Goal: Task Accomplishment & Management: Use online tool/utility

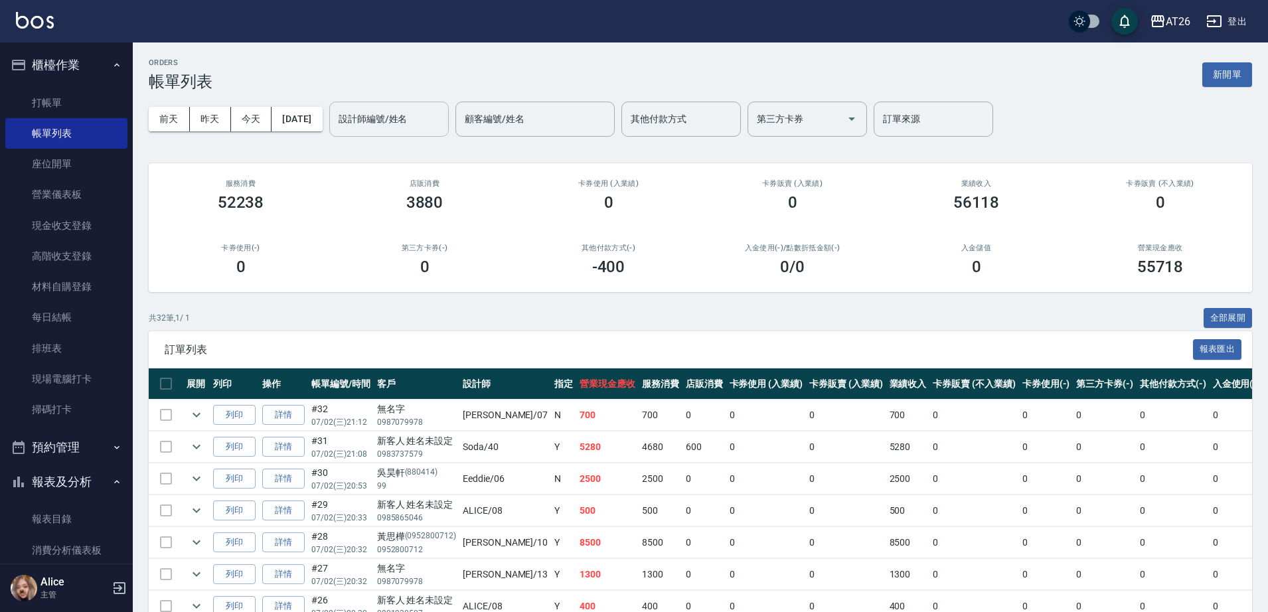
scroll to position [995, 0]
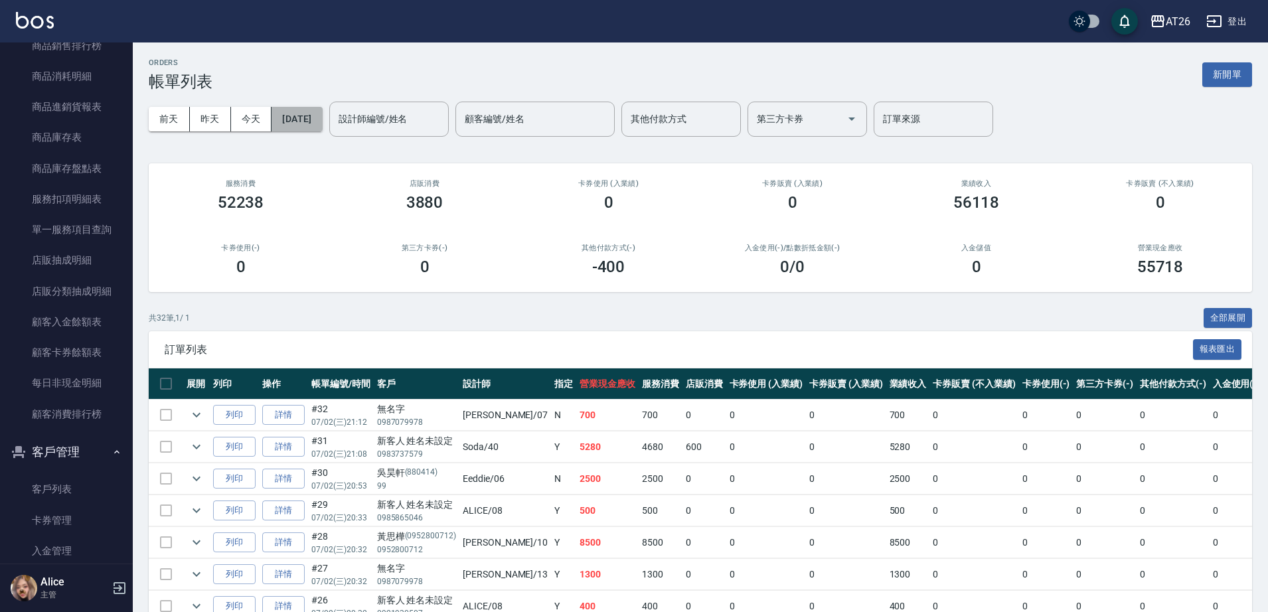
click at [322, 121] on button "[DATE]" at bounding box center [296, 119] width 50 height 25
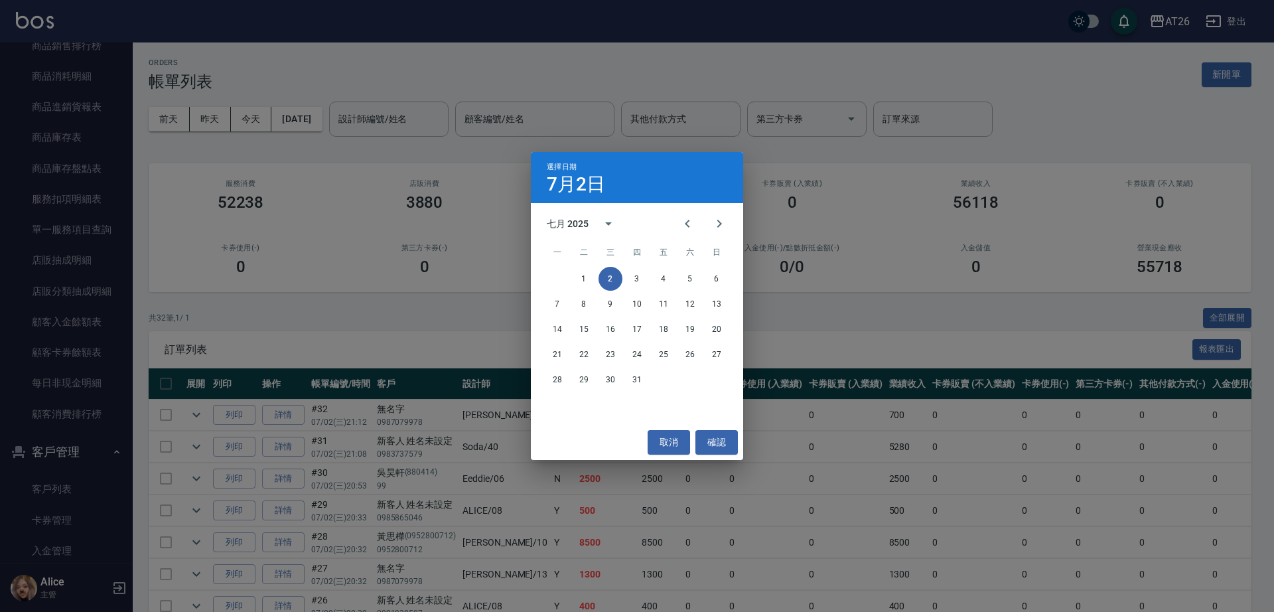
click at [303, 190] on div "選擇日期 7月2日 七月 2025 一 二 三 四 五 六 日 1 2 3 4 5 6 7 8 9 10 11 12 13 14 15 16 17 18 19…" at bounding box center [637, 306] width 1274 height 612
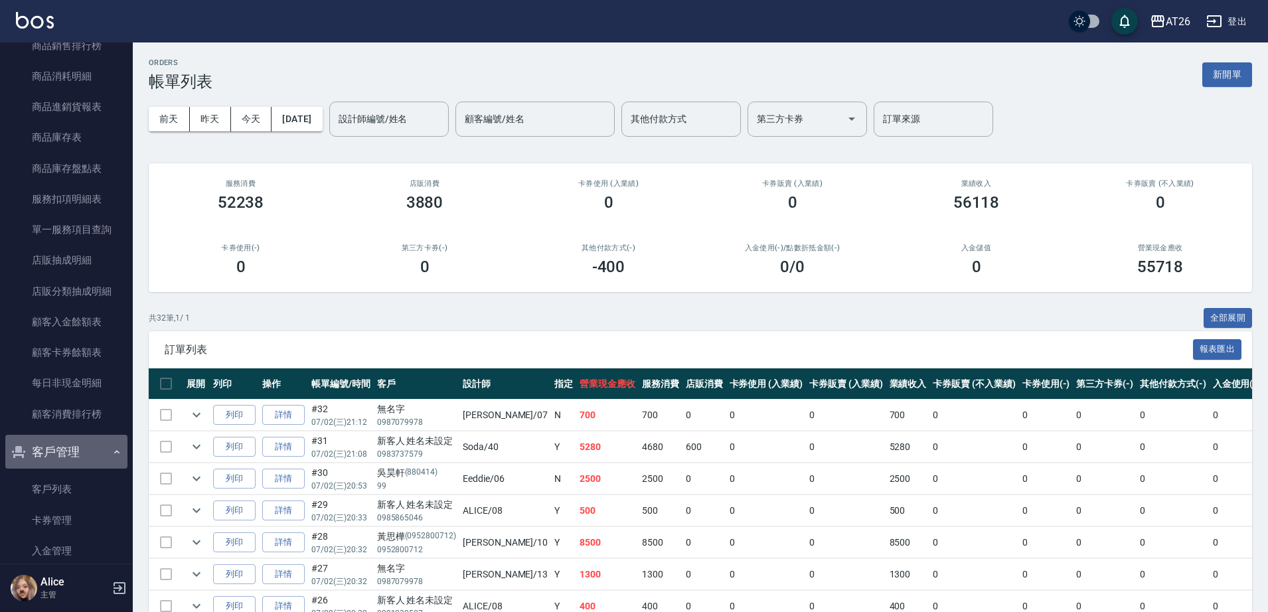
click at [71, 455] on button "客戶管理" at bounding box center [66, 452] width 122 height 35
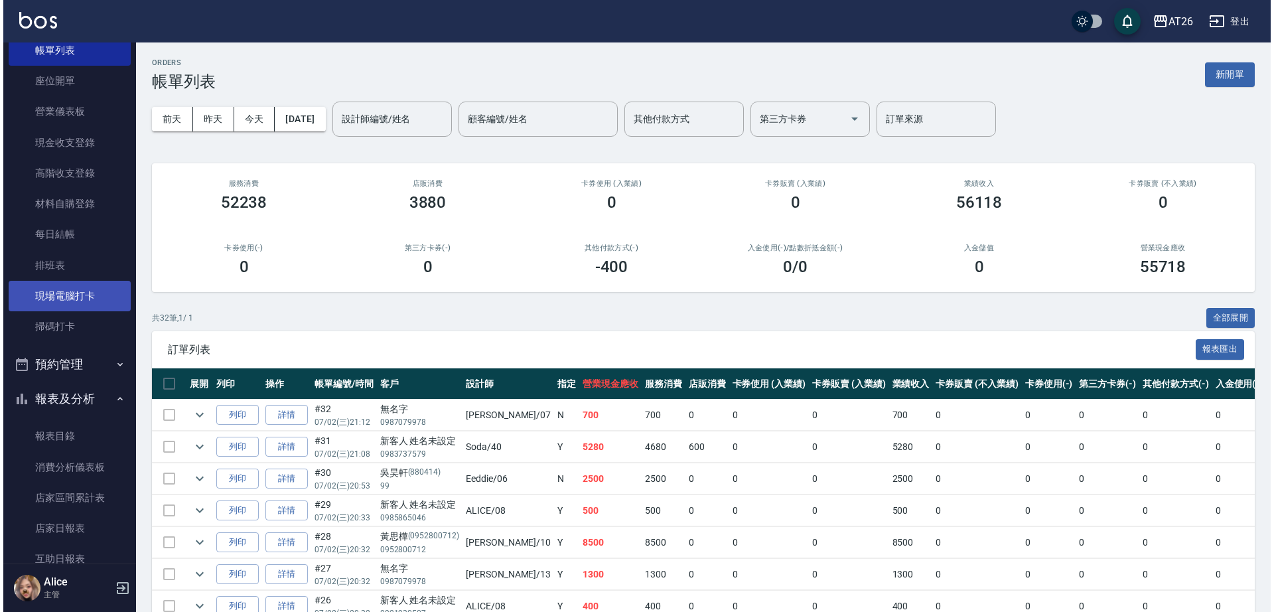
scroll to position [0, 0]
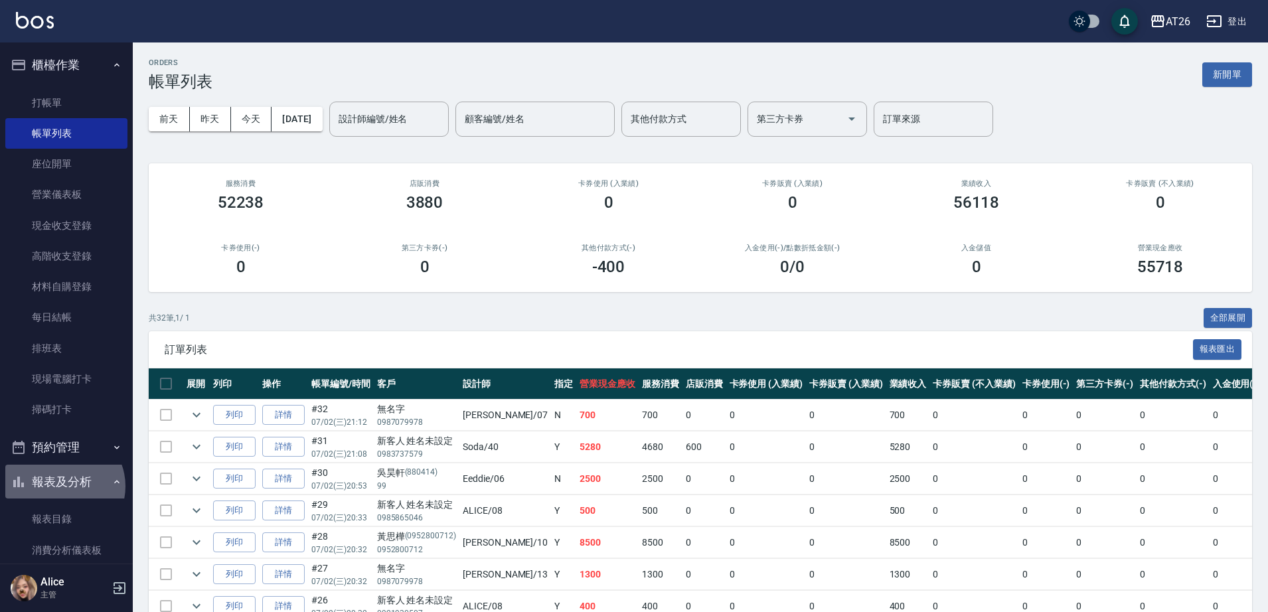
click at [63, 486] on button "報表及分析" at bounding box center [66, 482] width 122 height 35
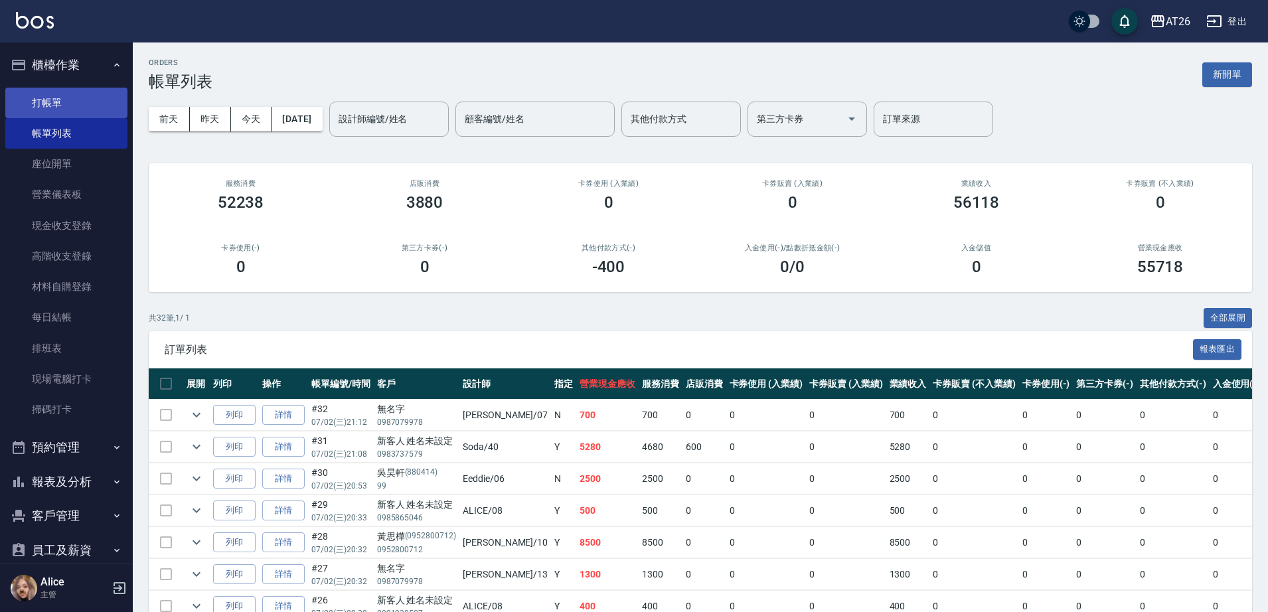
click at [73, 112] on link "打帳單" at bounding box center [66, 103] width 122 height 31
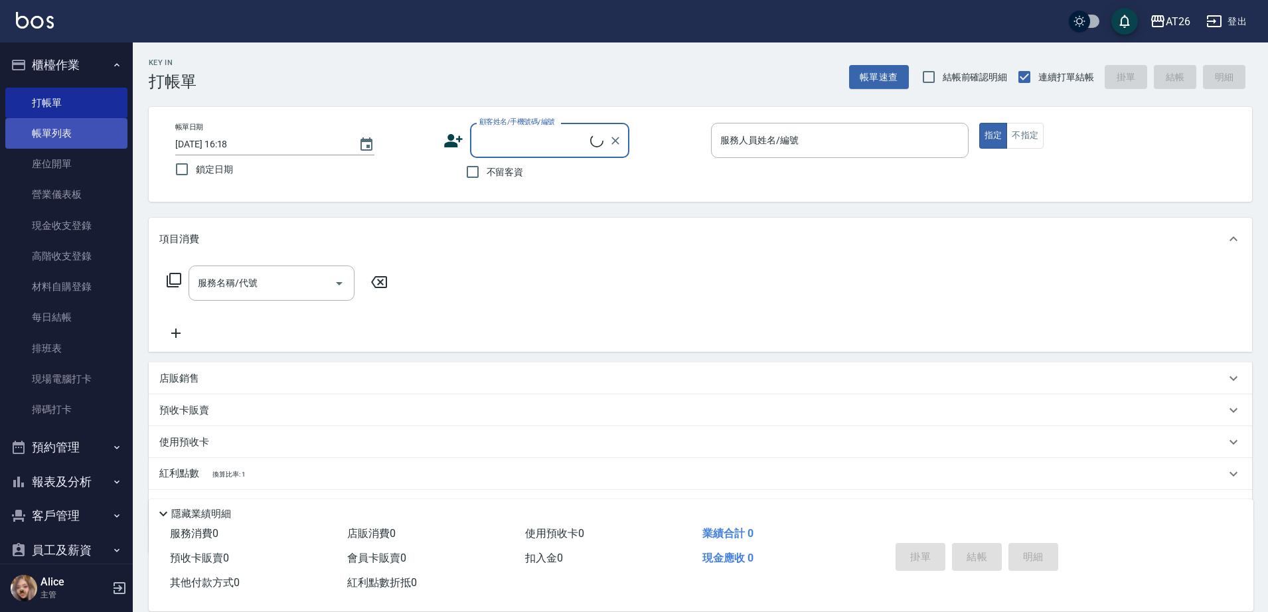
click at [85, 137] on link "帳單列表" at bounding box center [66, 133] width 122 height 31
